Goal: Transaction & Acquisition: Purchase product/service

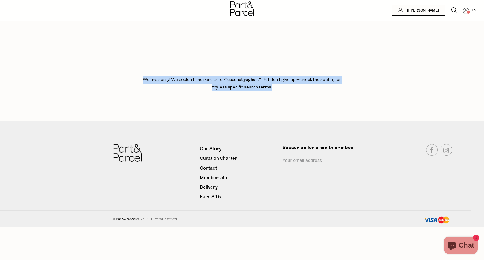
click at [465, 12] on img at bounding box center [466, 11] width 6 height 7
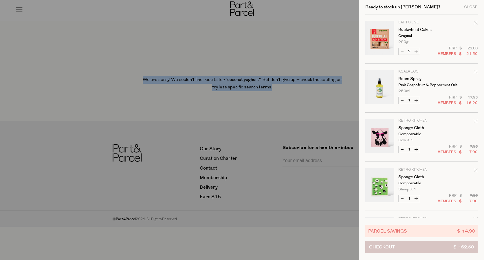
click at [407, 246] on button "Checkout $ 162.50" at bounding box center [421, 247] width 112 height 13
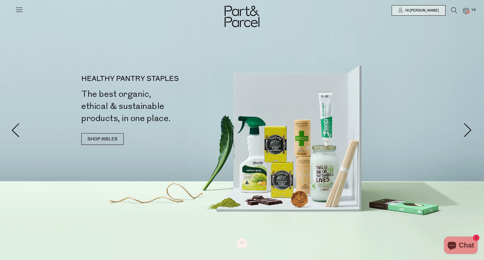
click at [472, 12] on span "15" at bounding box center [473, 10] width 8 height 5
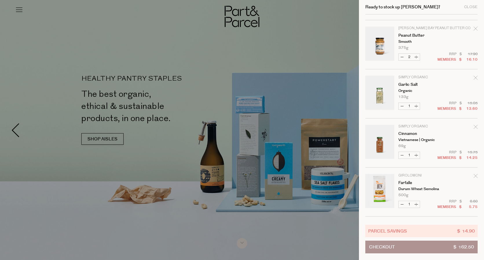
scroll to position [313, 0]
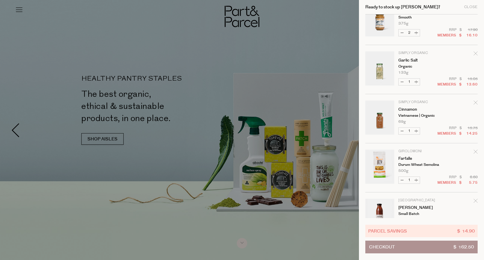
click at [474, 152] on icon "Remove Farfalle" at bounding box center [475, 152] width 4 height 4
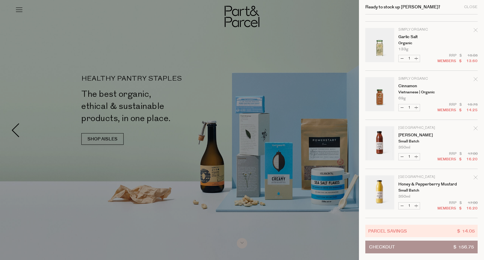
scroll to position [337, 0]
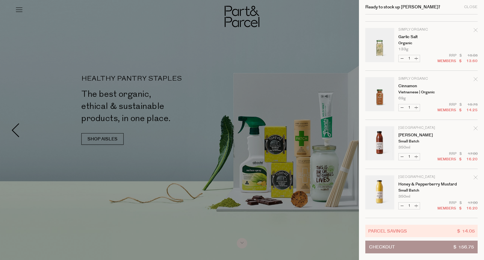
click at [331, 232] on div at bounding box center [242, 130] width 484 height 260
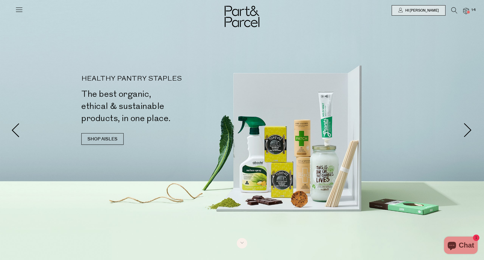
click at [452, 10] on icon at bounding box center [454, 10] width 6 height 6
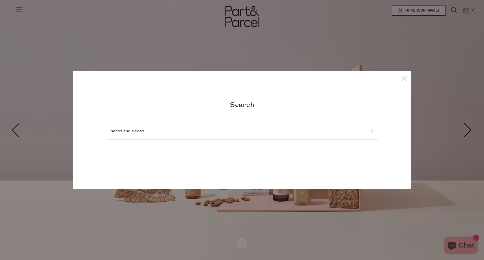
type input "herbs and spices"
click at [369, 132] on input "submit" at bounding box center [368, 132] width 9 height 9
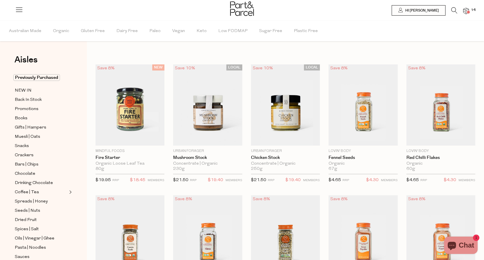
click at [466, 12] on img at bounding box center [466, 11] width 6 height 7
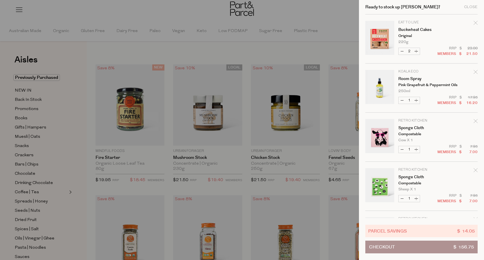
click at [466, 12] on div "Ready to stock up Lisa? Close" at bounding box center [421, 7] width 112 height 14
click at [56, 147] on div at bounding box center [242, 130] width 484 height 260
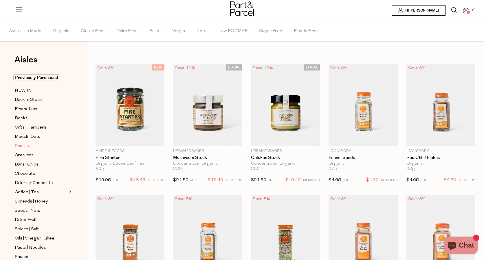
click at [23, 146] on span "Snacks" at bounding box center [22, 146] width 14 height 7
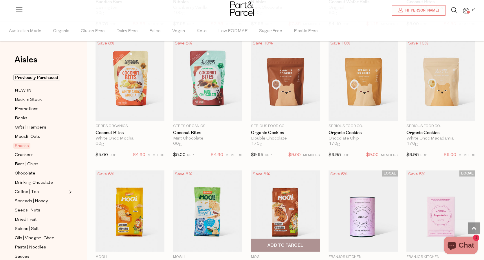
scroll to position [822, 0]
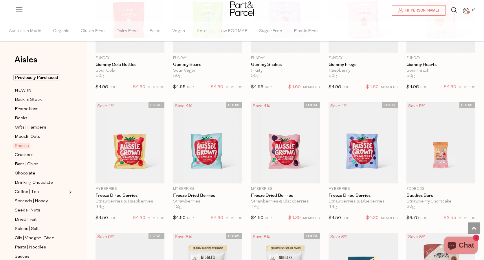
scroll to position [255, 0]
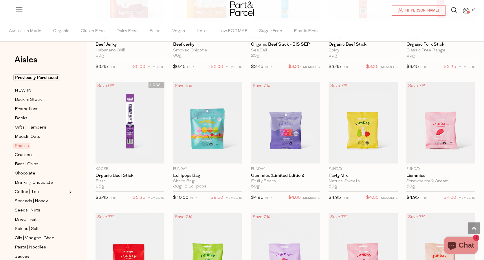
click at [452, 10] on icon at bounding box center [454, 10] width 6 height 6
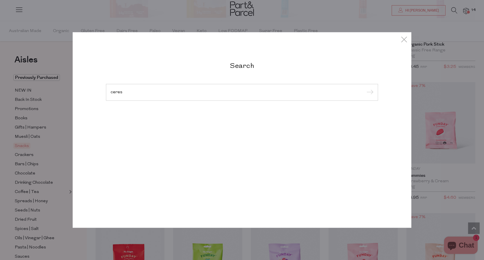
type input "ceres"
click at [369, 88] on input "submit" at bounding box center [368, 92] width 9 height 9
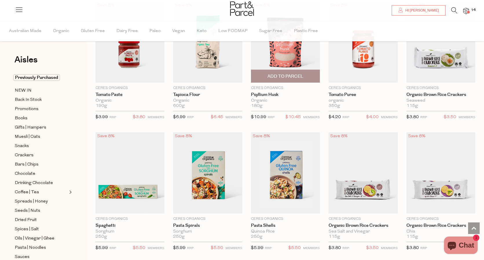
scroll to position [928, 0]
